Goal: Task Accomplishment & Management: Use online tool/utility

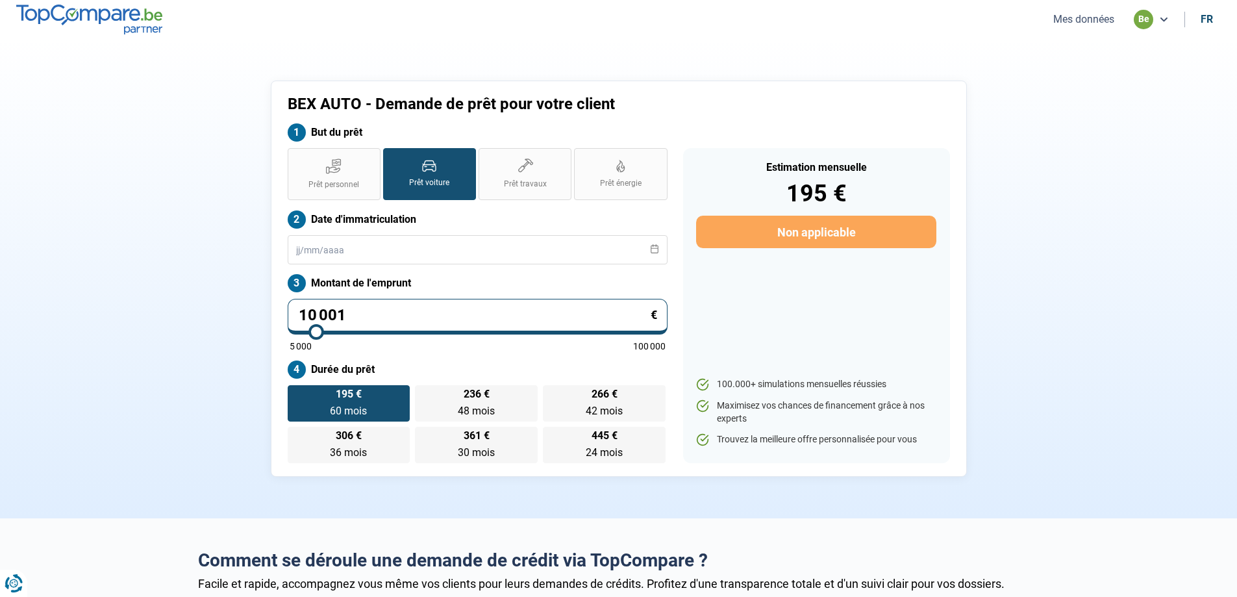
type input "9 750"
type input "9750"
type input "10 000"
type input "10000"
type input "10 250"
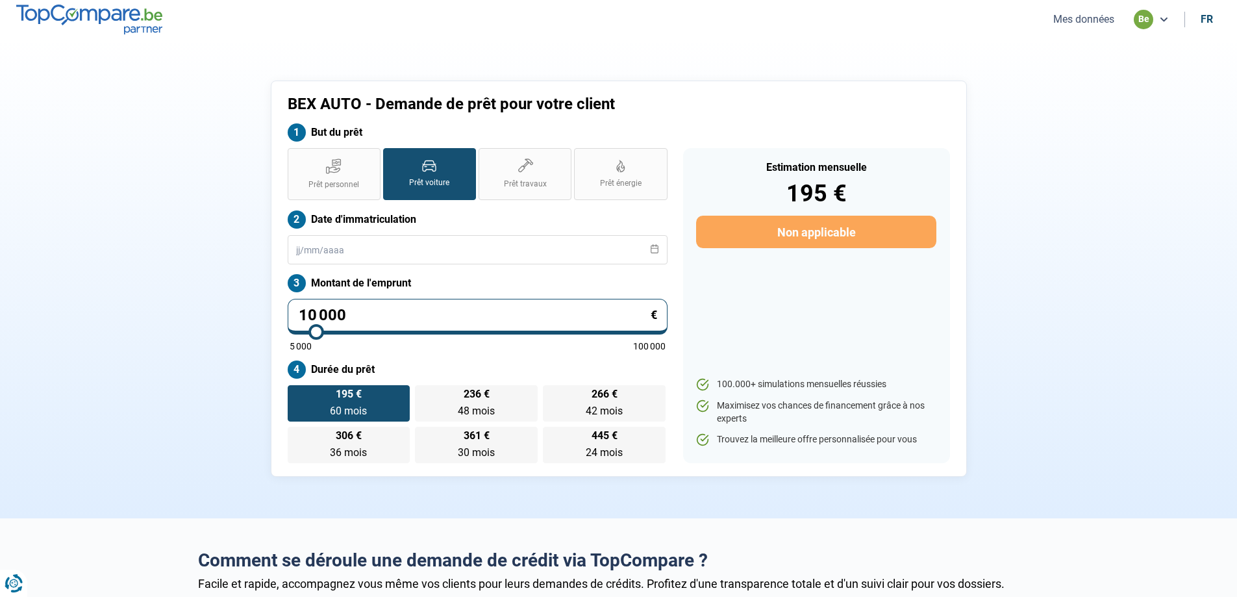
type input "10250"
type input "10 500"
type input "10500"
type input "10 750"
type input "10750"
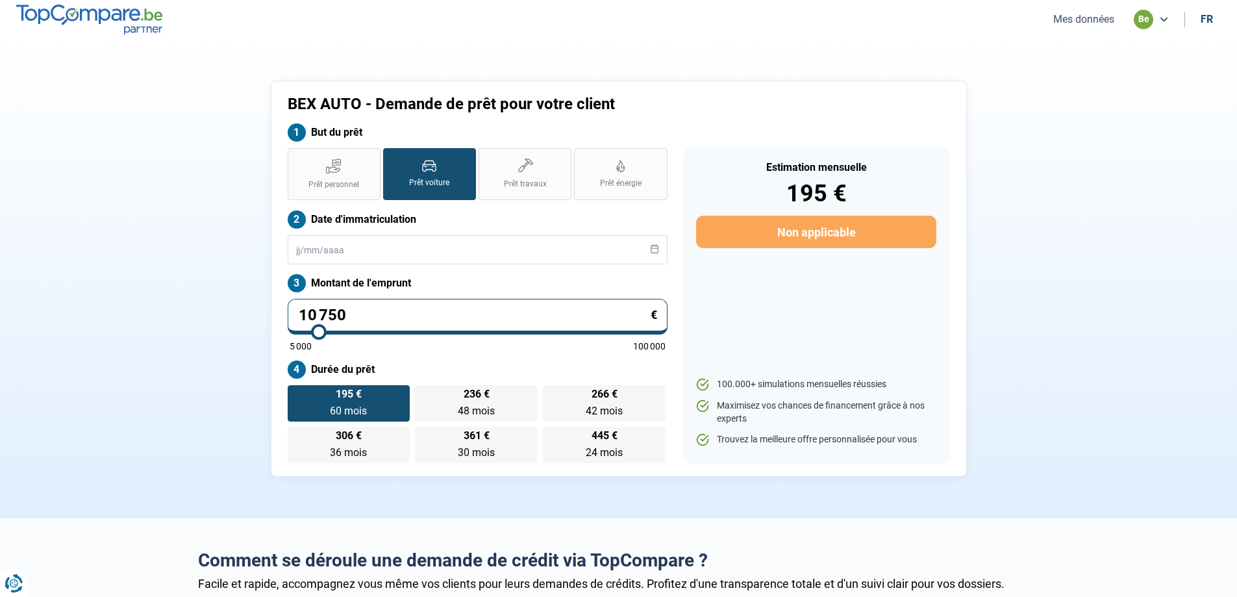
type input "11 000"
type input "11000"
type input "11 250"
type input "11250"
type input "12 000"
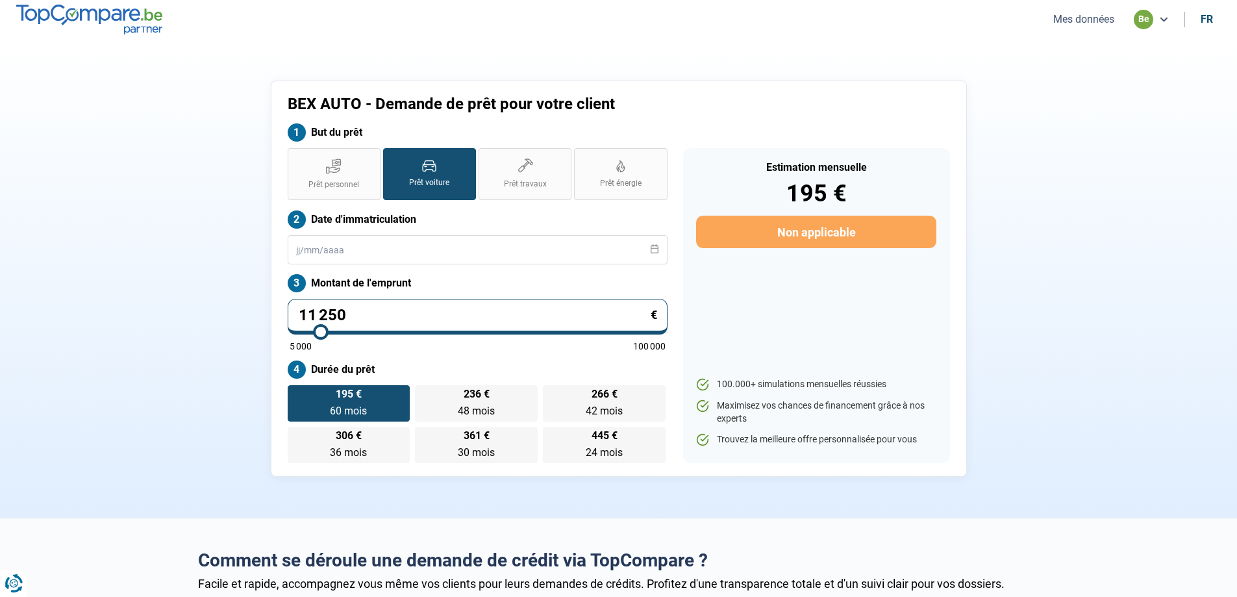
type input "12000"
type input "12 250"
type input "12250"
type input "12 500"
type input "12500"
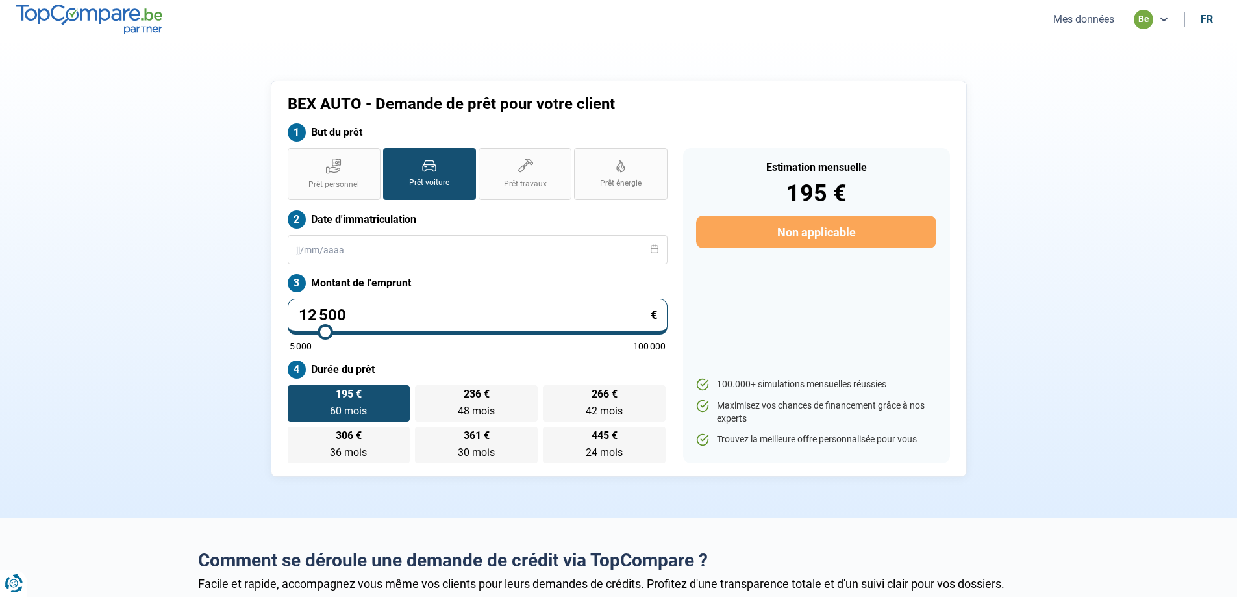
type input "12 750"
type input "12750"
type input "13 000"
type input "13000"
type input "13 250"
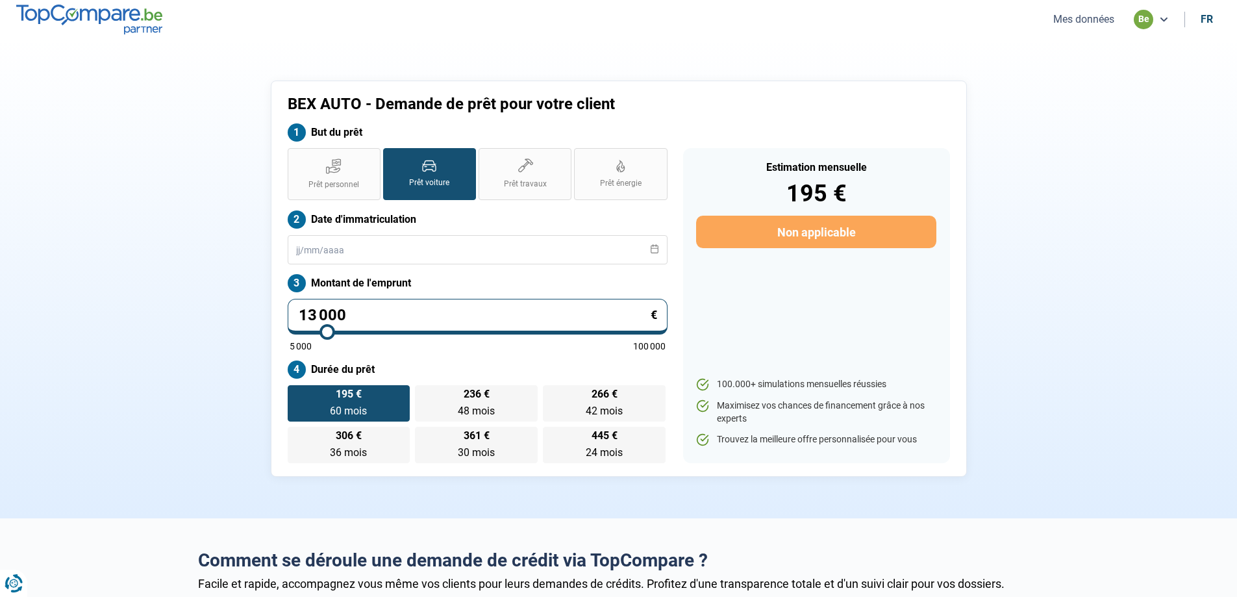
type input "13250"
type input "13 500"
type input "13500"
type input "13 750"
type input "13750"
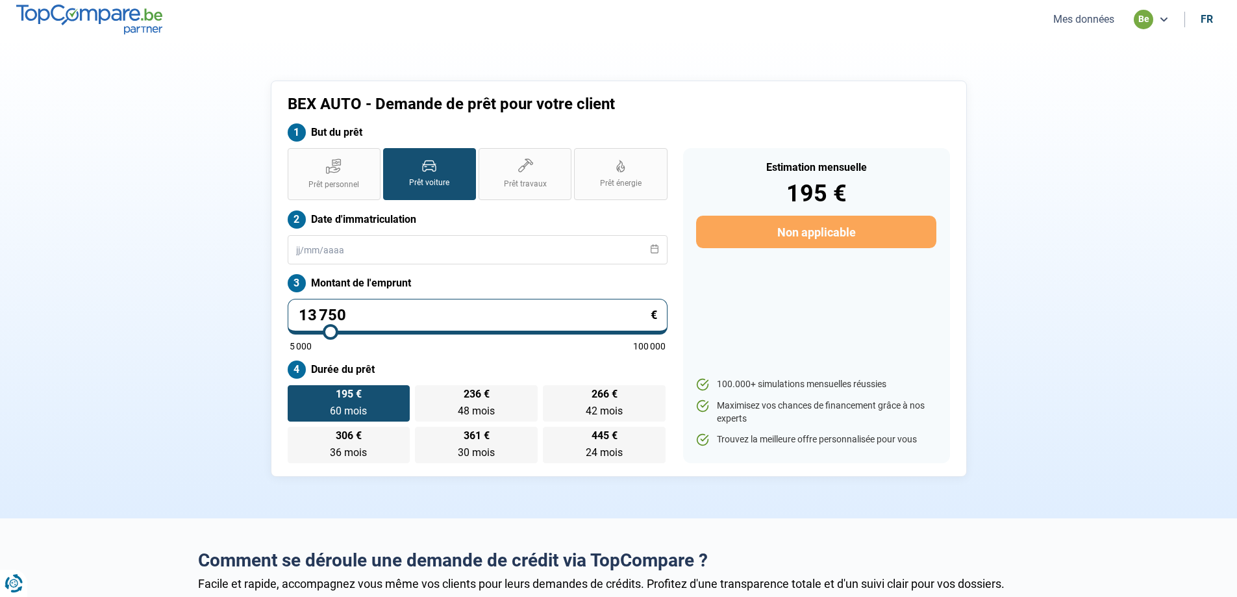
type input "14 000"
type input "14000"
type input "14 250"
type input "14250"
type input "14 500"
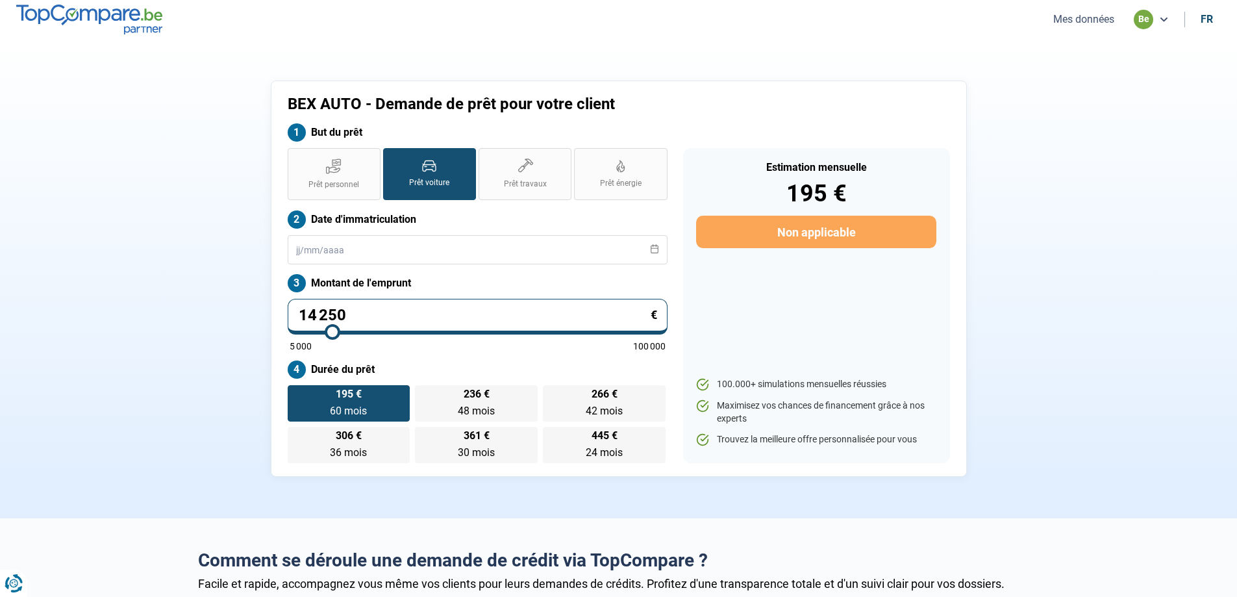
type input "14500"
type input "14 750"
type input "14750"
type input "15 000"
drag, startPoint x: 314, startPoint y: 334, endPoint x: 335, endPoint y: 329, distance: 21.4
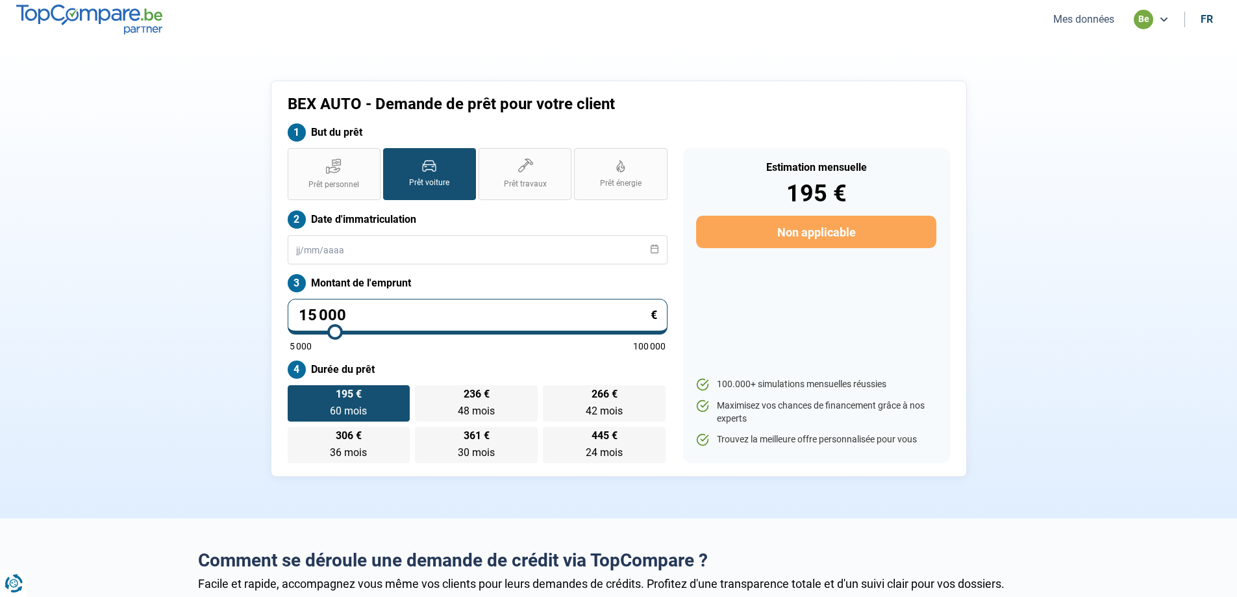
type input "15000"
click at [335, 330] on input "range" at bounding box center [478, 331] width 376 height 3
type input "14 500"
type input "14500"
type input "14 750"
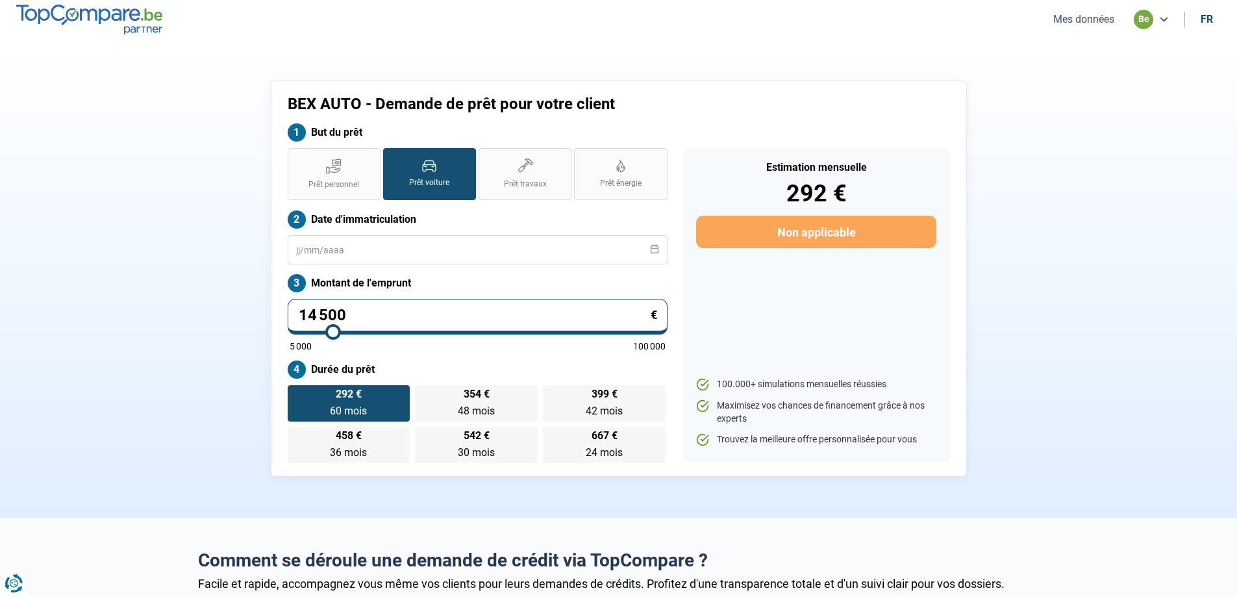
type input "14750"
type input "15 000"
type input "15000"
type input "15 250"
type input "15250"
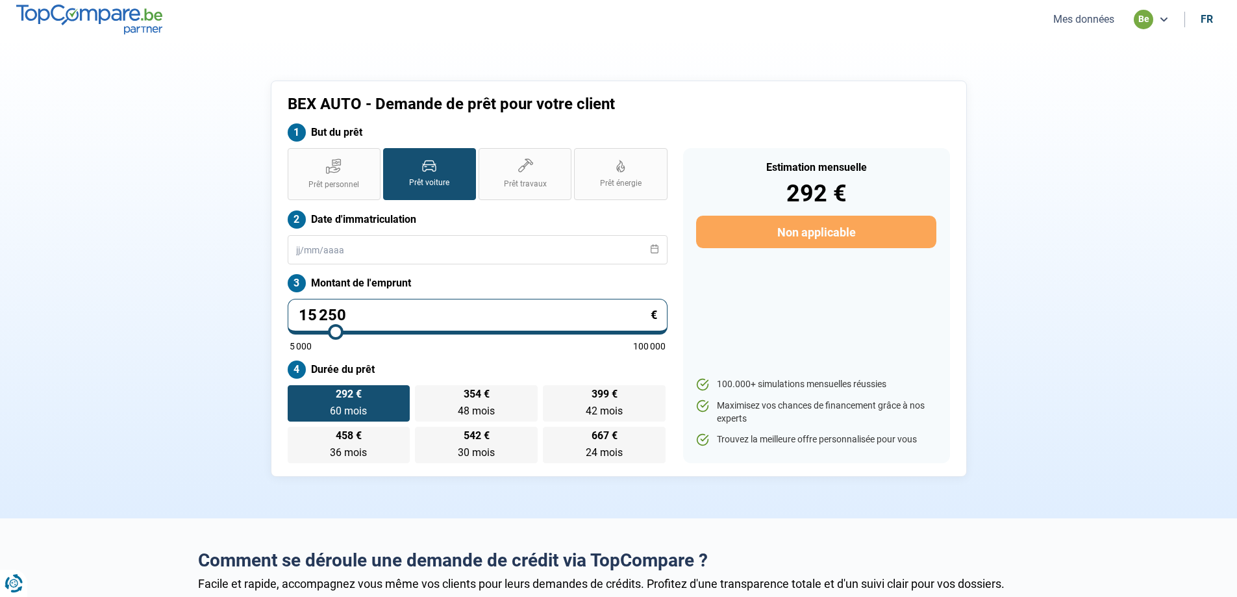
type input "15 500"
type input "15500"
type input "15 750"
type input "15750"
type input "16 000"
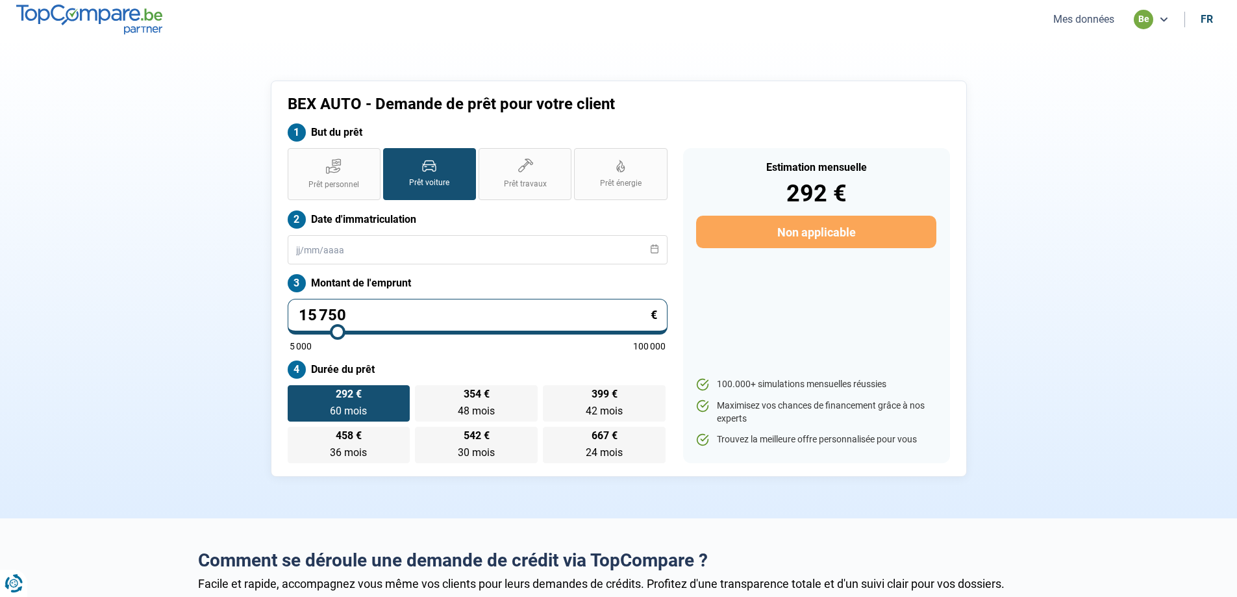
type input "16000"
type input "16 250"
type input "16250"
type input "16 500"
type input "16500"
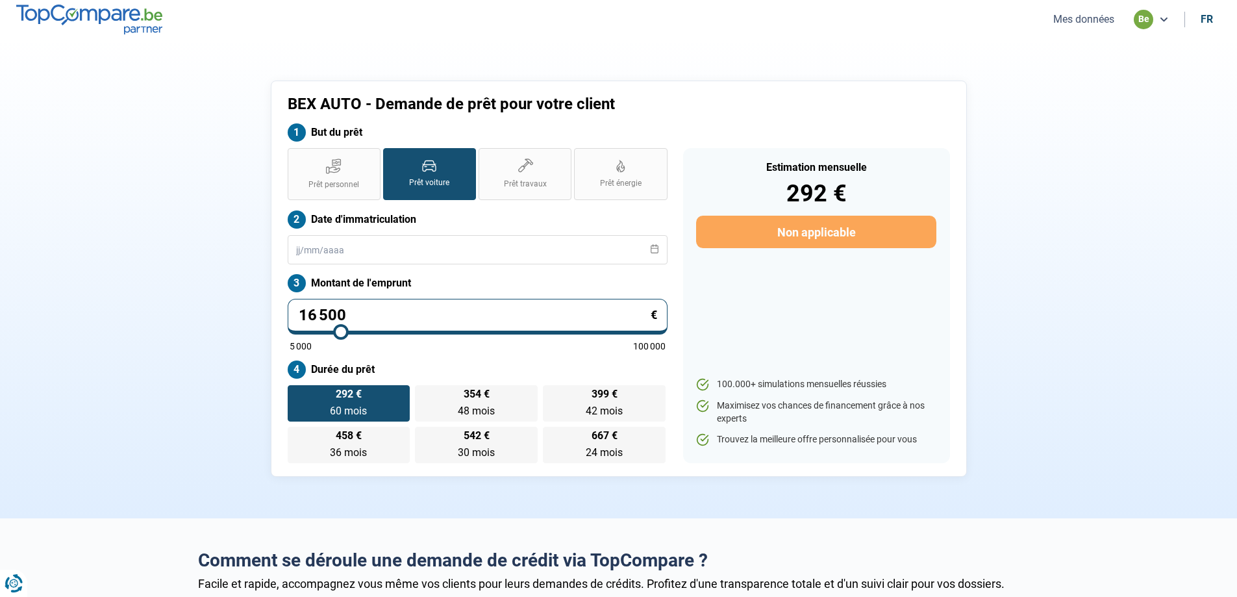
type input "16 750"
type input "16750"
type input "17 000"
type input "17000"
type input "17 250"
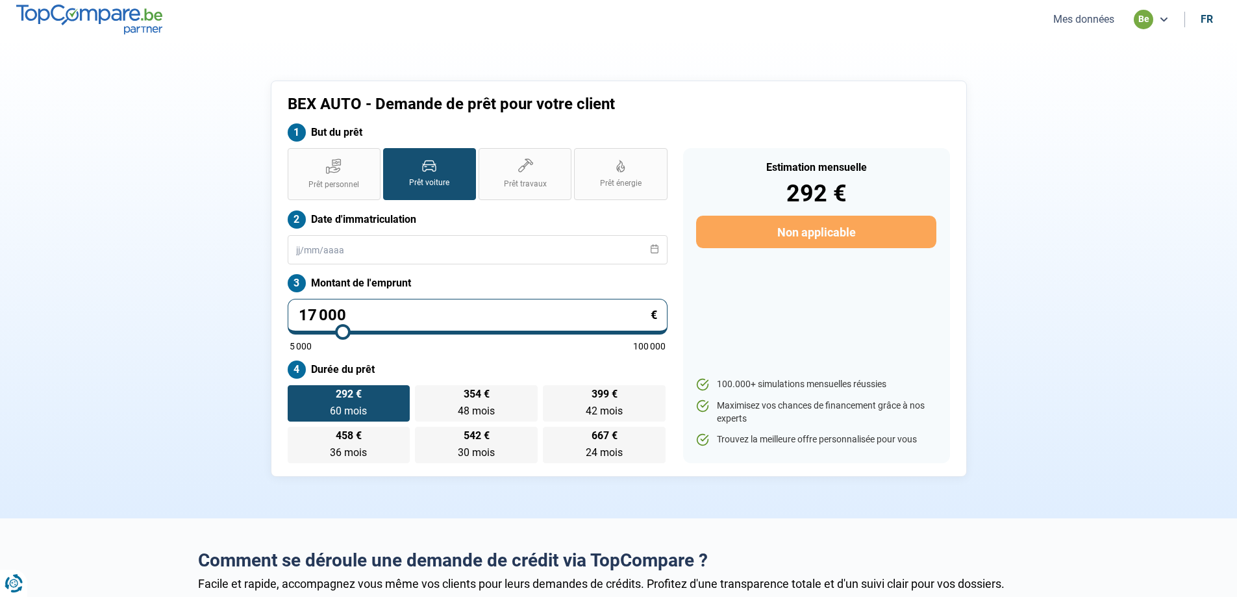
type input "17250"
type input "17 500"
type input "17500"
type input "17 750"
type input "17750"
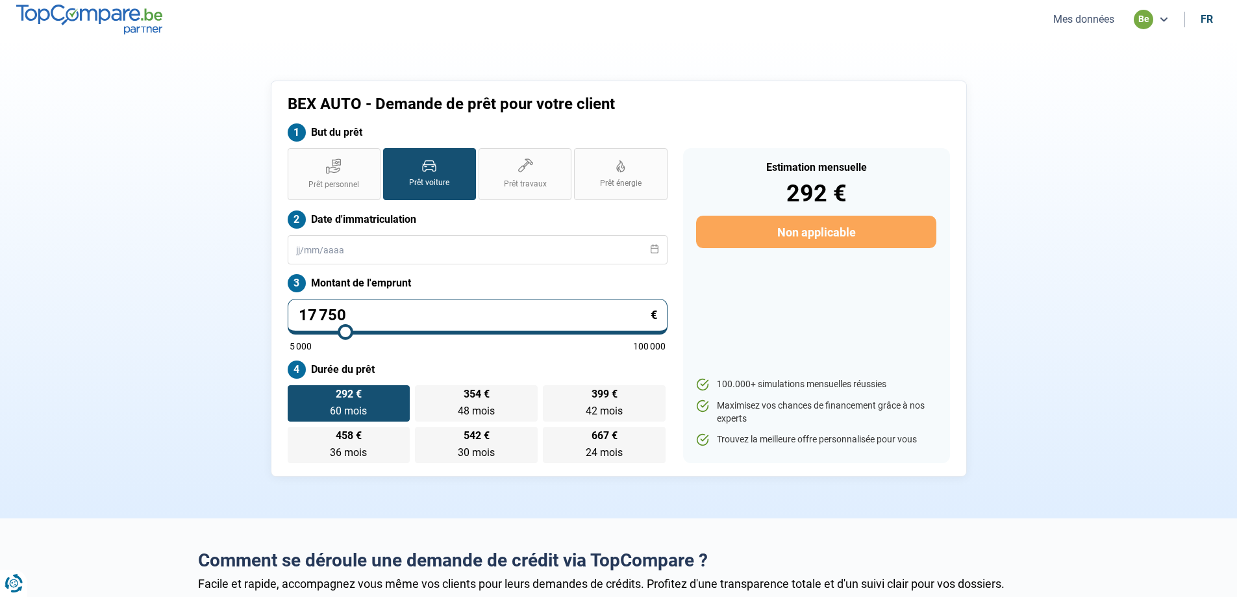
type input "18 000"
type input "18000"
type input "18 250"
type input "18250"
type input "18 500"
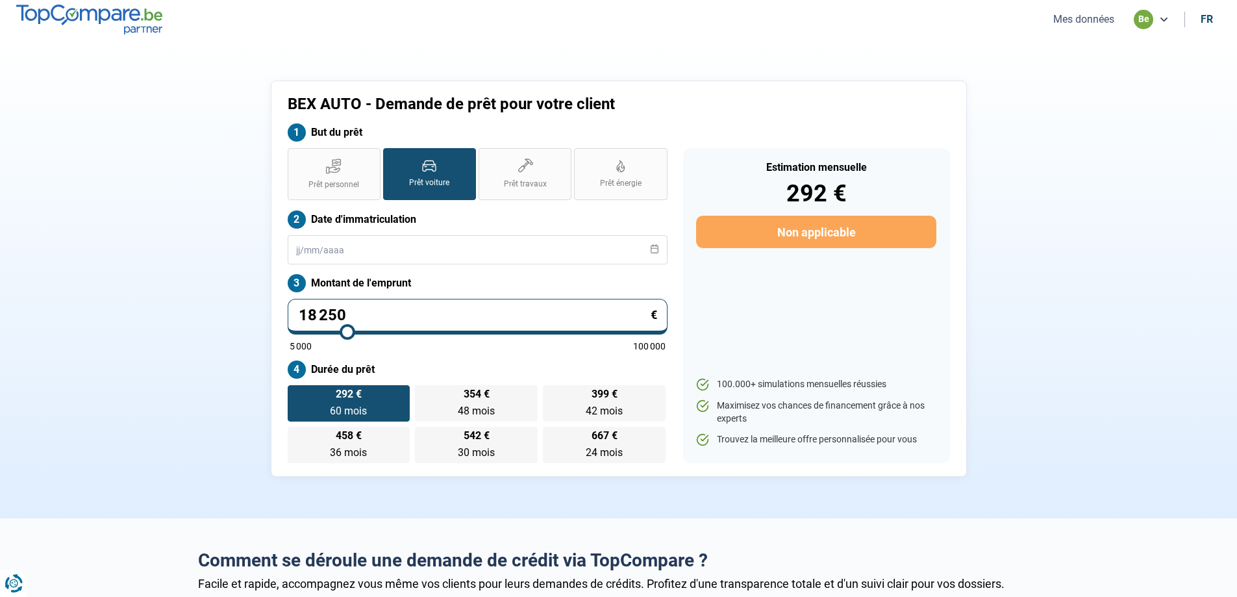
type input "18500"
type input "18 750"
type input "18750"
type input "19 000"
type input "19000"
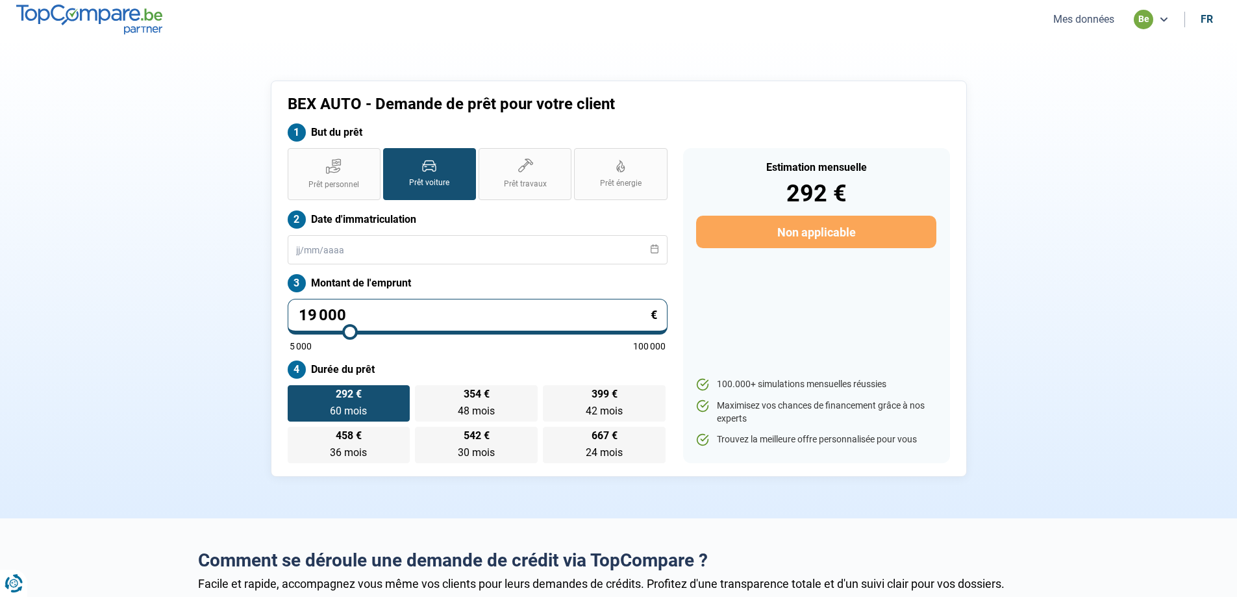
type input "19 250"
type input "19250"
type input "19 500"
type input "19500"
type input "19 750"
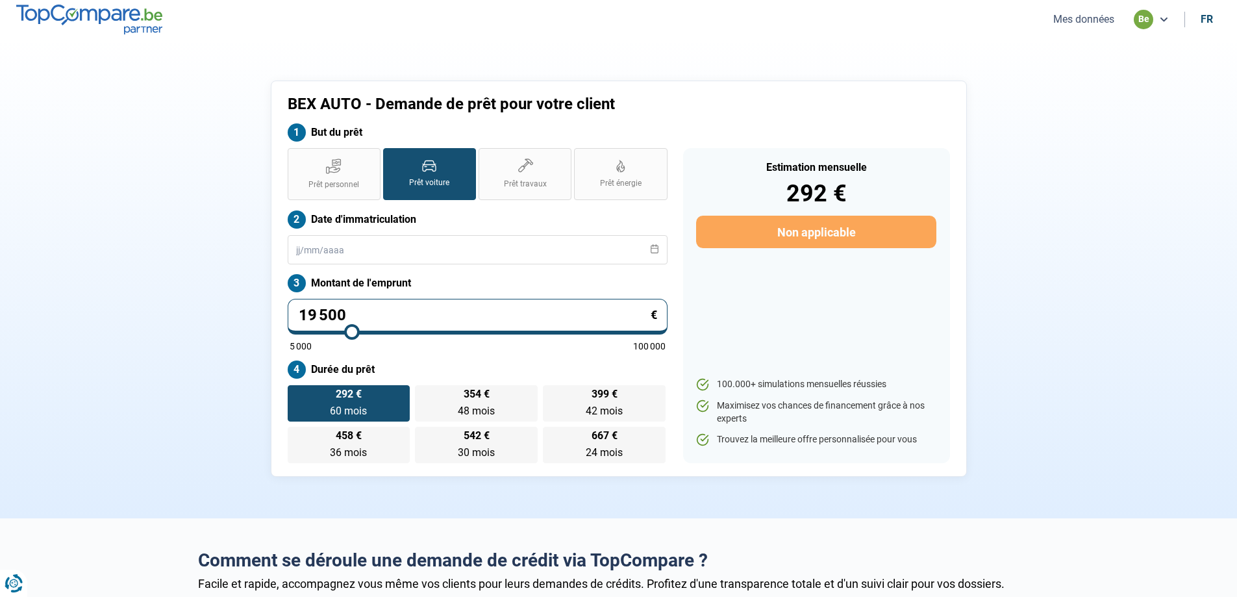
type input "19750"
type input "20 000"
type input "20000"
type input "20 250"
type input "20250"
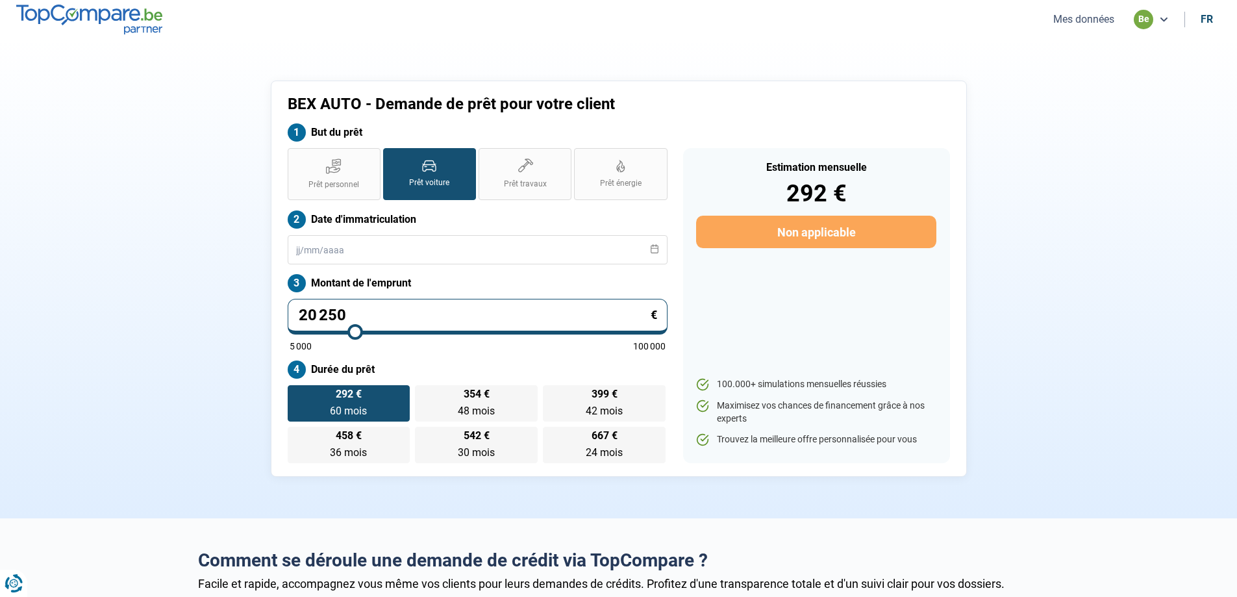
type input "20 500"
type input "20500"
type input "20 750"
type input "20750"
type input "21 000"
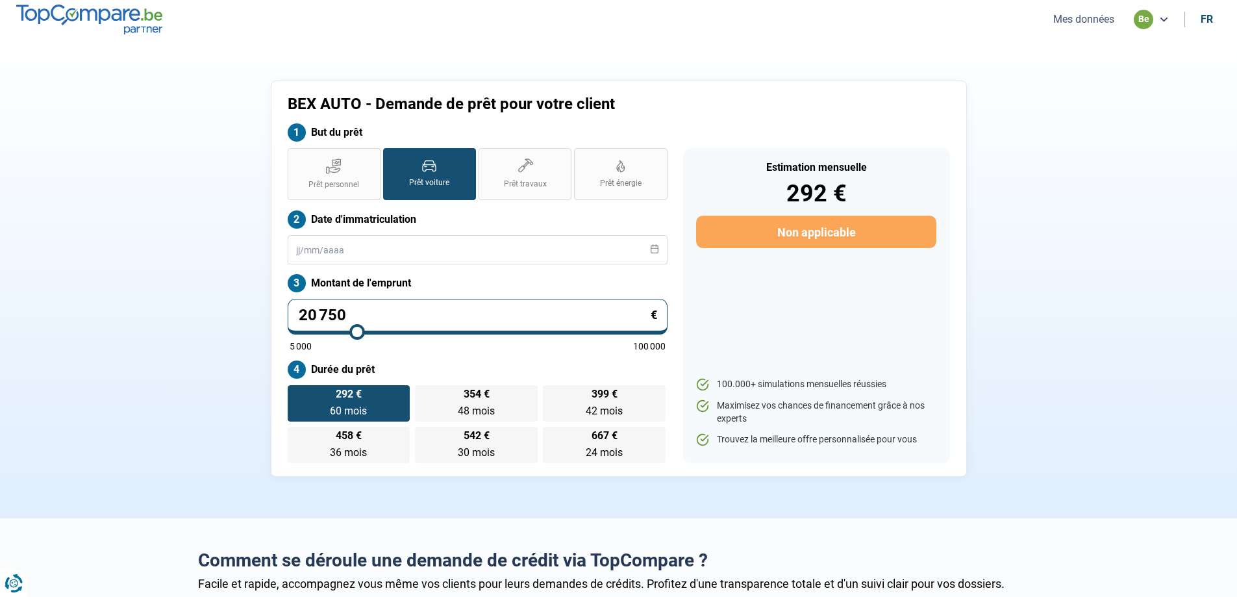
type input "21000"
type input "20 750"
type input "20750"
type input "20 500"
type input "20500"
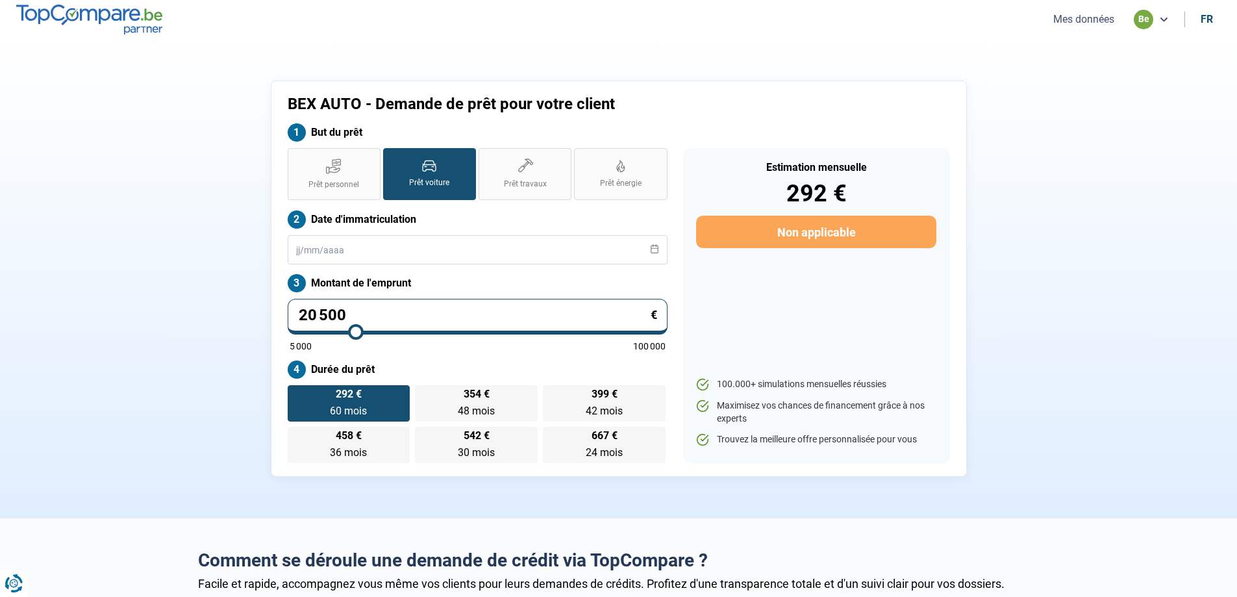
type input "20 250"
type input "20250"
type input "20 000"
drag, startPoint x: 332, startPoint y: 335, endPoint x: 354, endPoint y: 337, distance: 21.5
type input "20000"
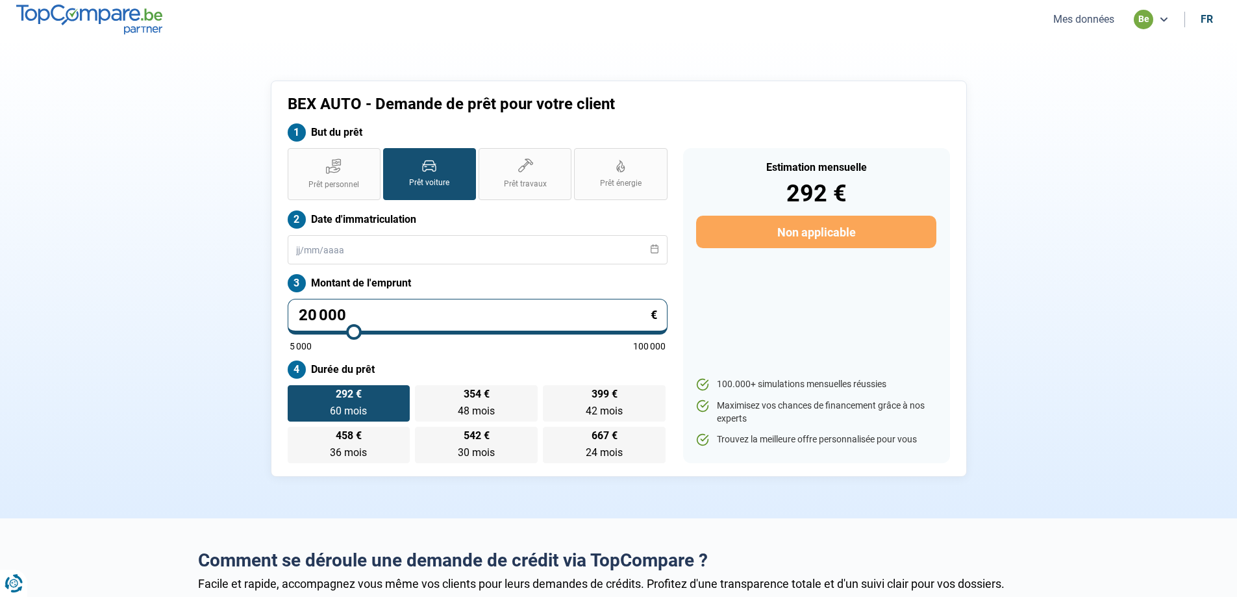
click at [354, 333] on input "range" at bounding box center [478, 331] width 376 height 3
click at [382, 404] on label "389 € 60 mois 60 mois" at bounding box center [349, 403] width 123 height 36
click at [296, 393] on input "389 € 60 mois 60 mois" at bounding box center [292, 389] width 8 height 8
type input "10 250"
type input "10250"
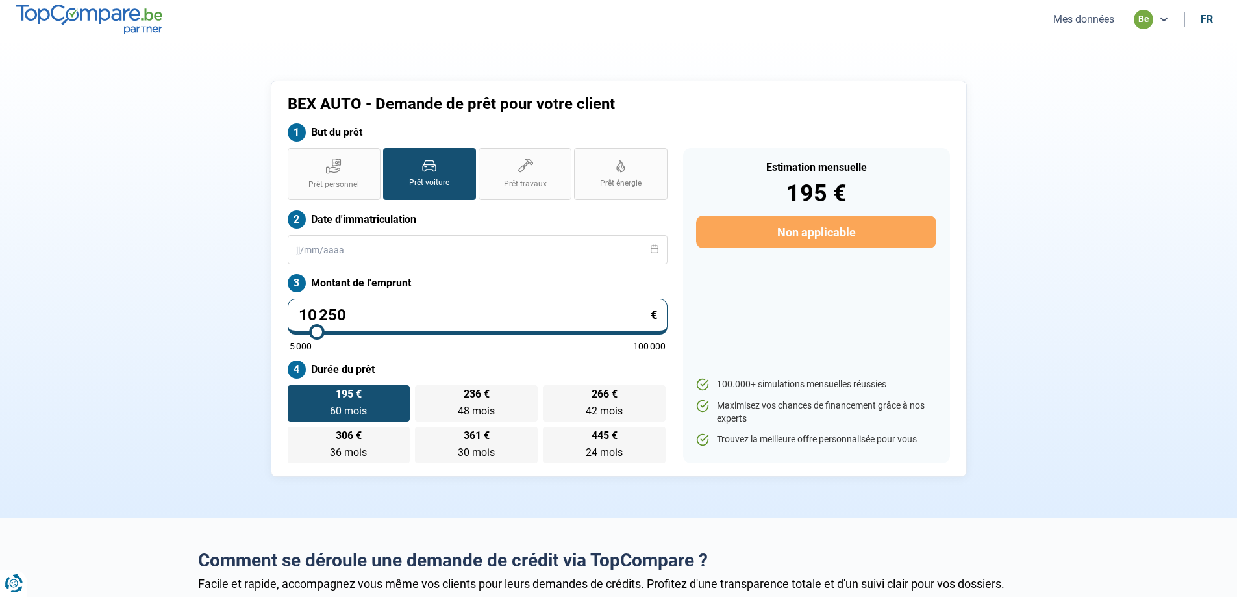
type input "11 500"
type input "11500"
type input "12 750"
type input "12750"
type input "14 250"
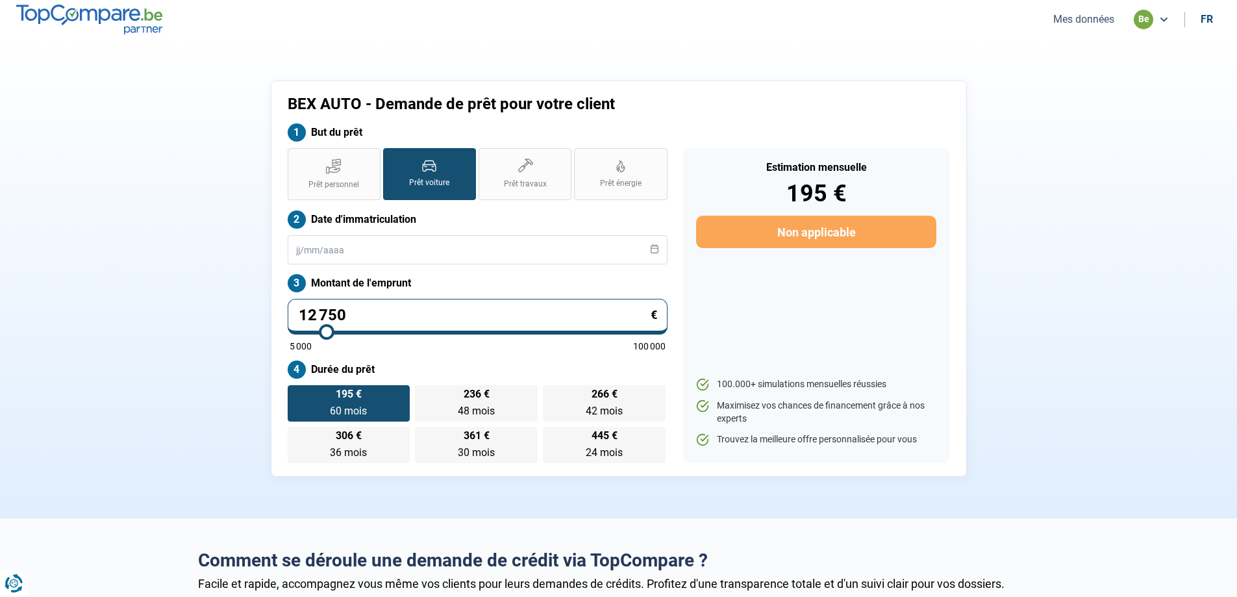
type input "14250"
type input "14 750"
type input "14750"
type input "15 000"
type input "15000"
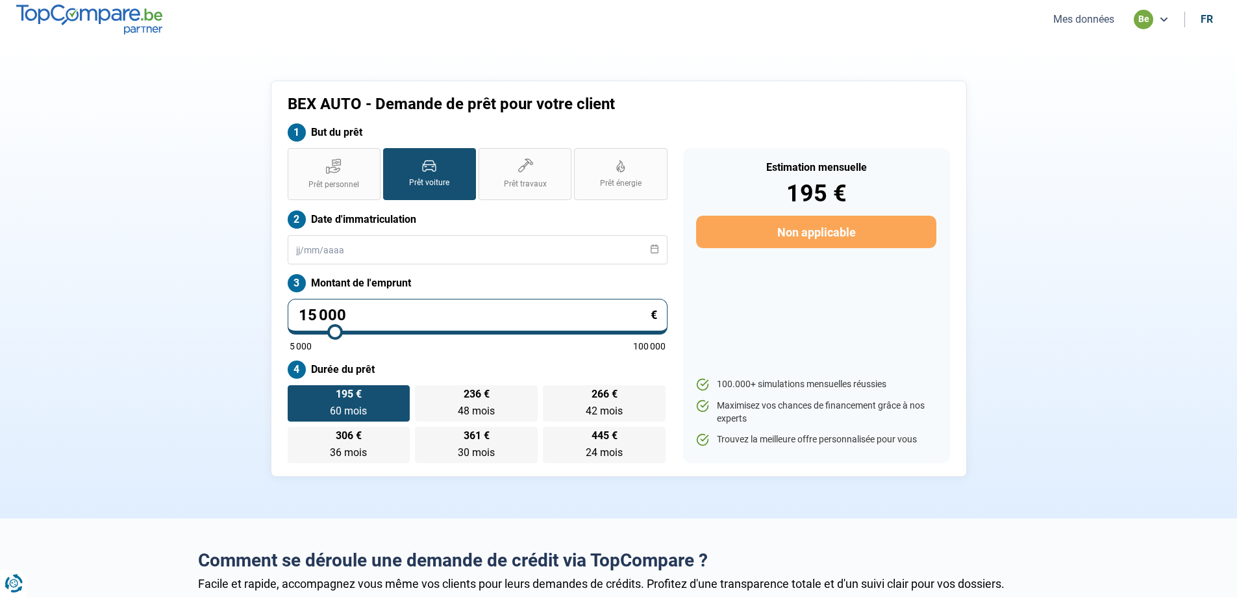
type input "15 250"
type input "15250"
type input "15 500"
type input "15500"
type input "15 750"
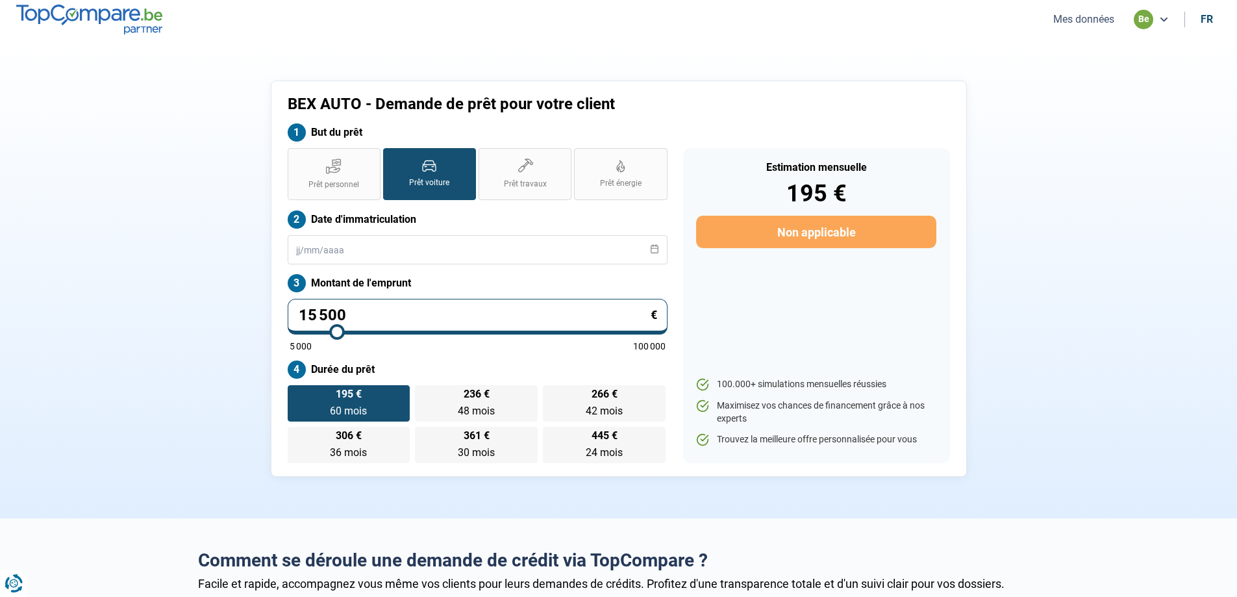
type input "15750"
type input "16 000"
type input "16000"
type input "16 250"
type input "16250"
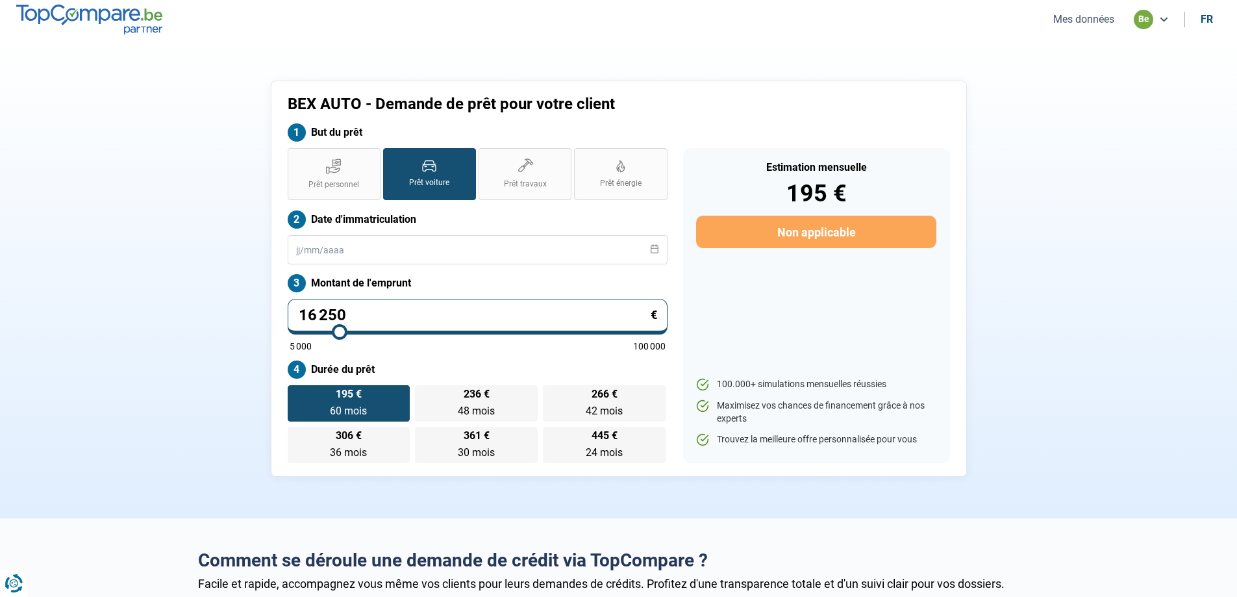
type input "16 750"
type input "16750"
type input "17 000"
type input "17000"
type input "17 250"
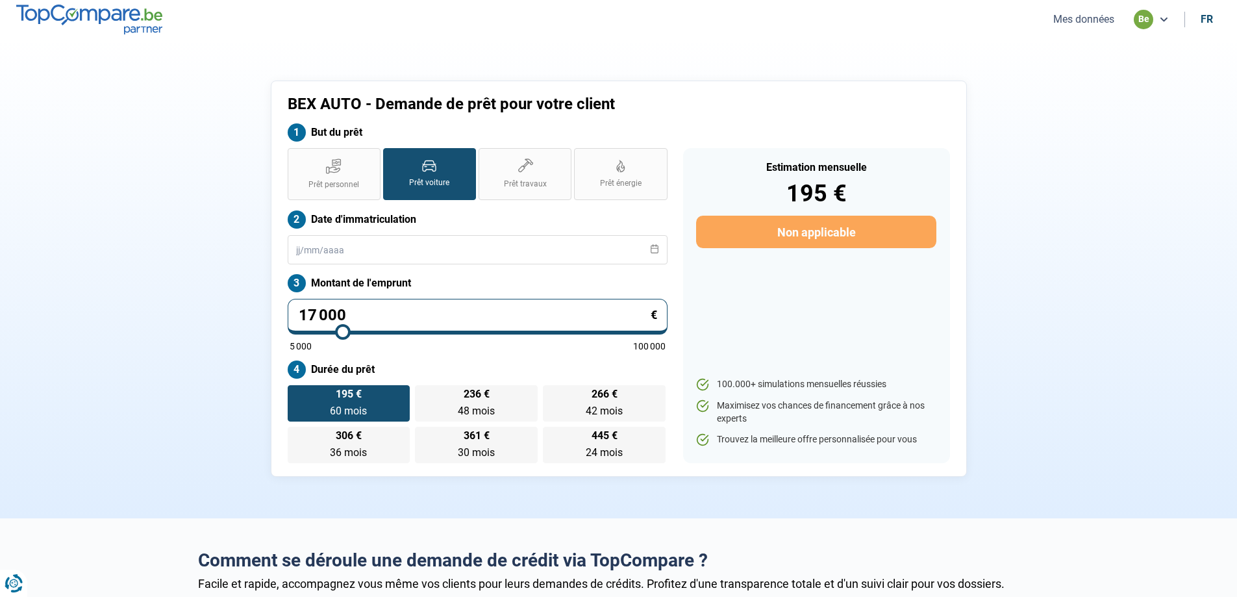
type input "17250"
type input "17 500"
type input "17500"
type input "18 000"
type input "18000"
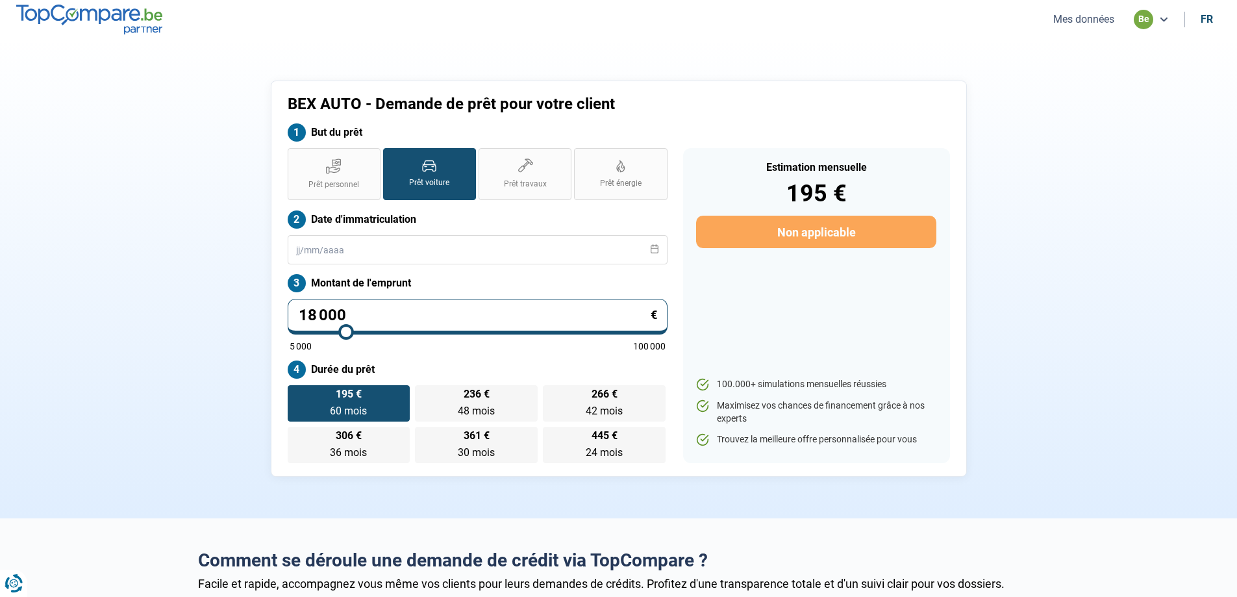
type input "18 250"
type input "18250"
type input "18 500"
type input "18500"
type input "18 250"
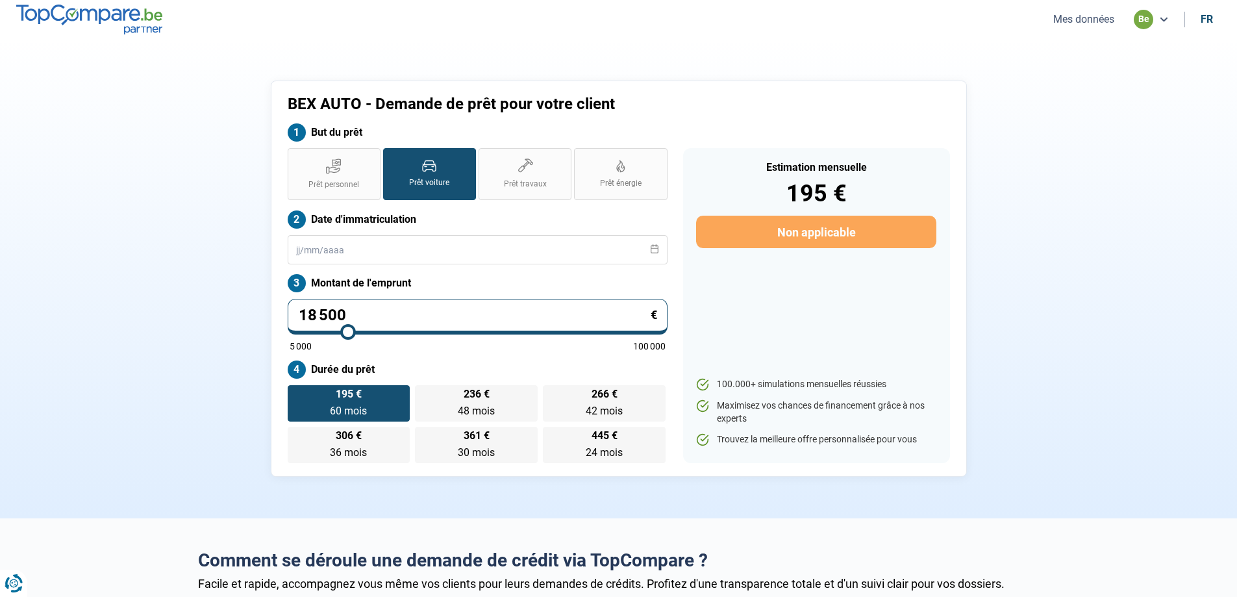
type input "18250"
type input "18 500"
type input "18500"
type input "18 750"
type input "18750"
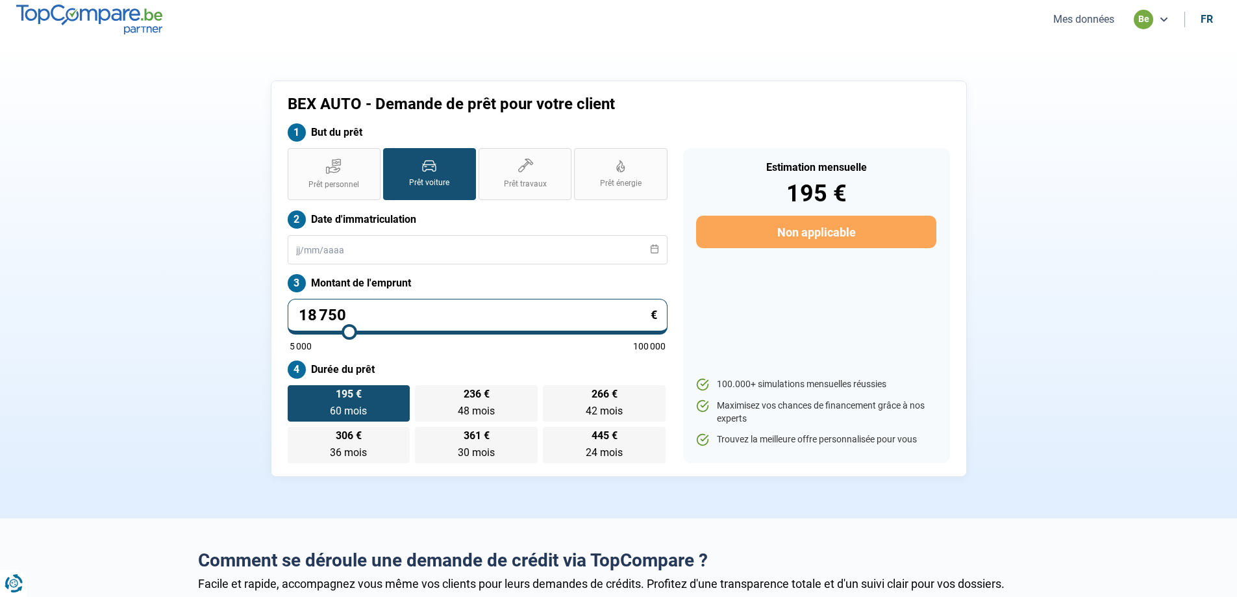
type input "19 000"
type input "19000"
type input "19 250"
type input "19250"
type input "19 500"
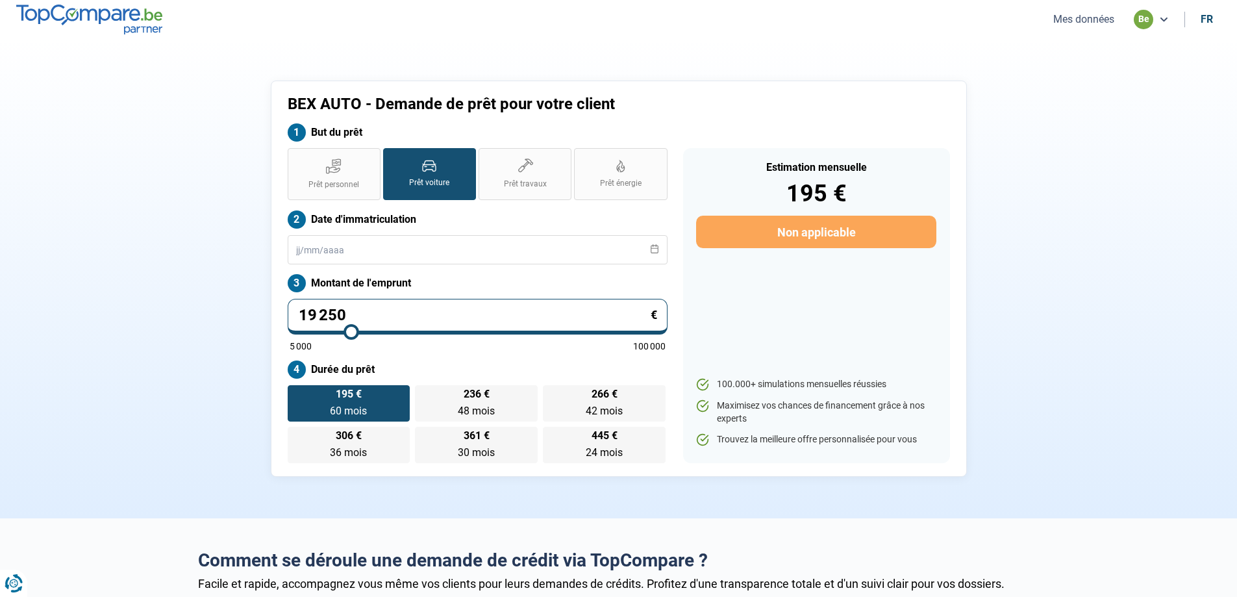
type input "19500"
type input "19 750"
type input "19750"
type input "20 000"
type input "20000"
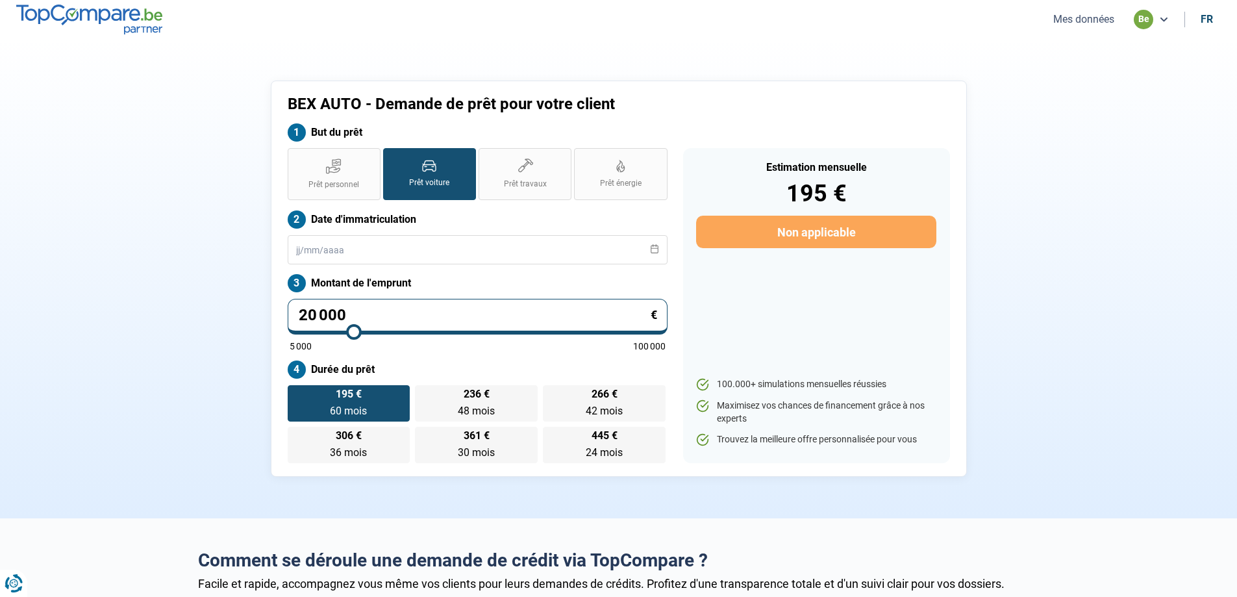
type input "20 250"
type input "20250"
type input "20 500"
type input "20500"
type input "20 750"
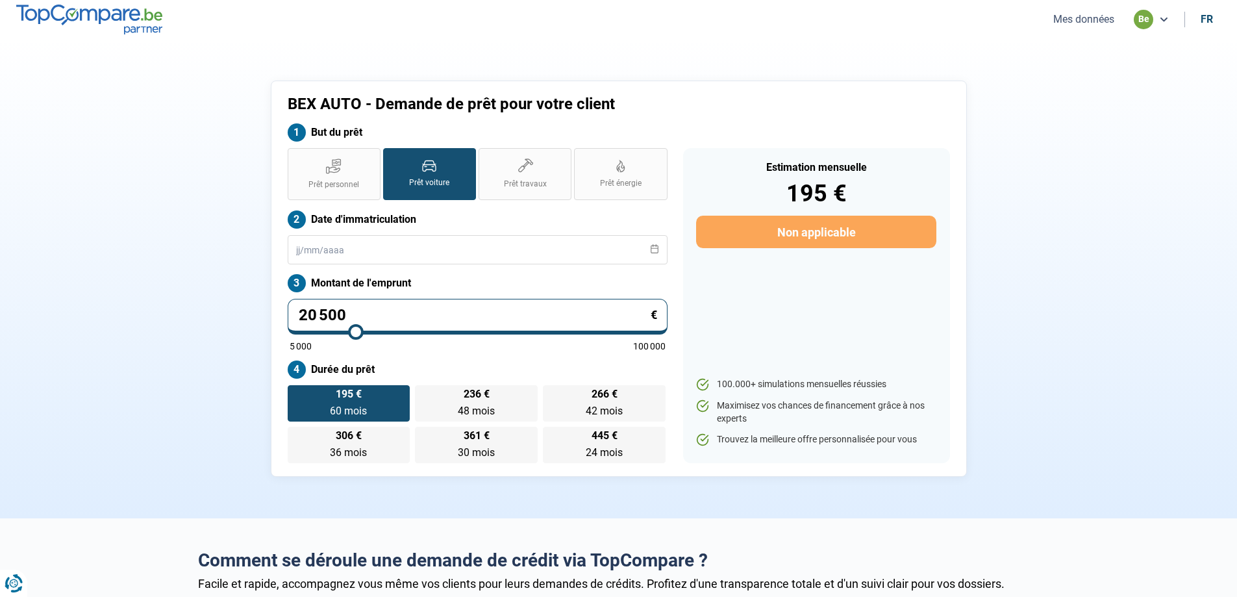
type input "20750"
type input "20 500"
type input "20500"
type input "20 250"
type input "20250"
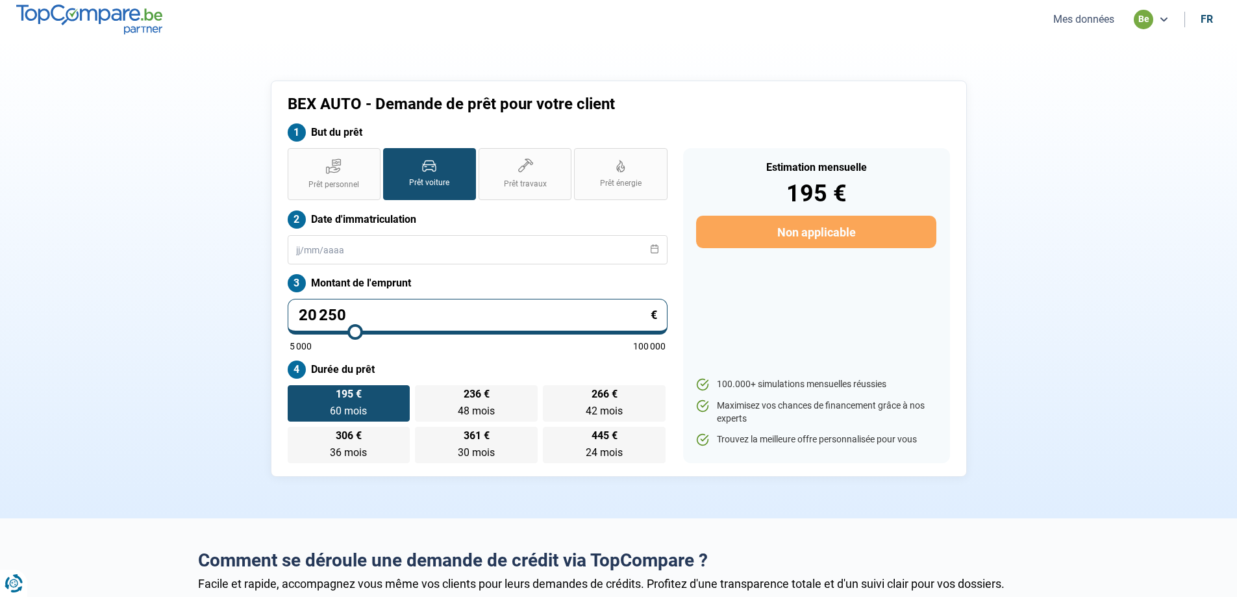
type input "20 000"
type input "20000"
type input "19 750"
type input "19750"
type input "20 000"
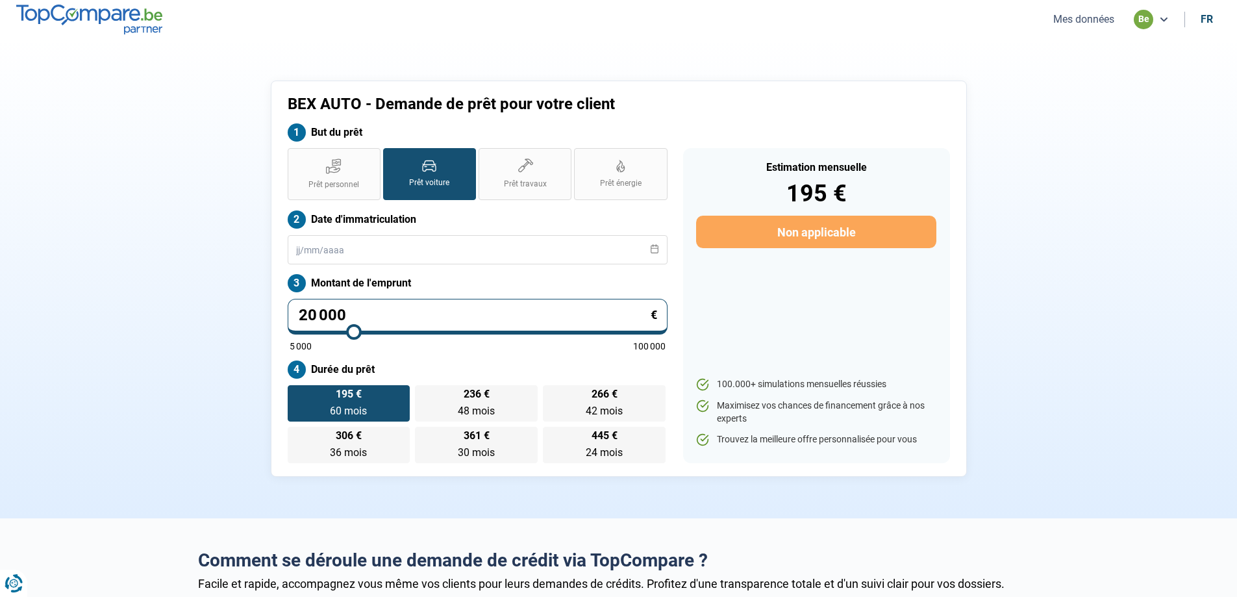
drag, startPoint x: 316, startPoint y: 333, endPoint x: 354, endPoint y: 329, distance: 38.5
type input "20000"
click at [354, 330] on input "range" at bounding box center [478, 331] width 376 height 3
